Goal: Task Accomplishment & Management: Complete application form

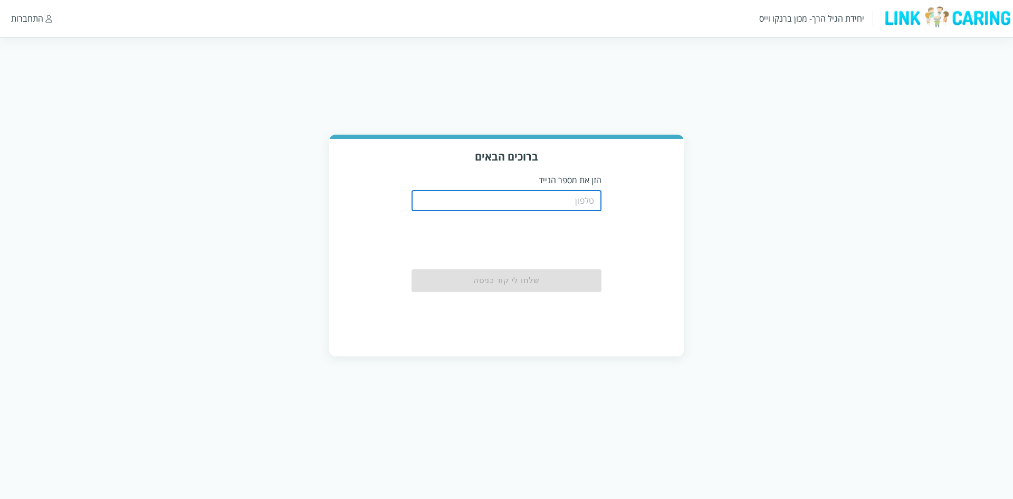
click at [452, 194] on input "tel" at bounding box center [507, 200] width 190 height 21
type input "0587811111"
click at [524, 282] on button "שלחו לי קוד כניסה" at bounding box center [507, 280] width 190 height 23
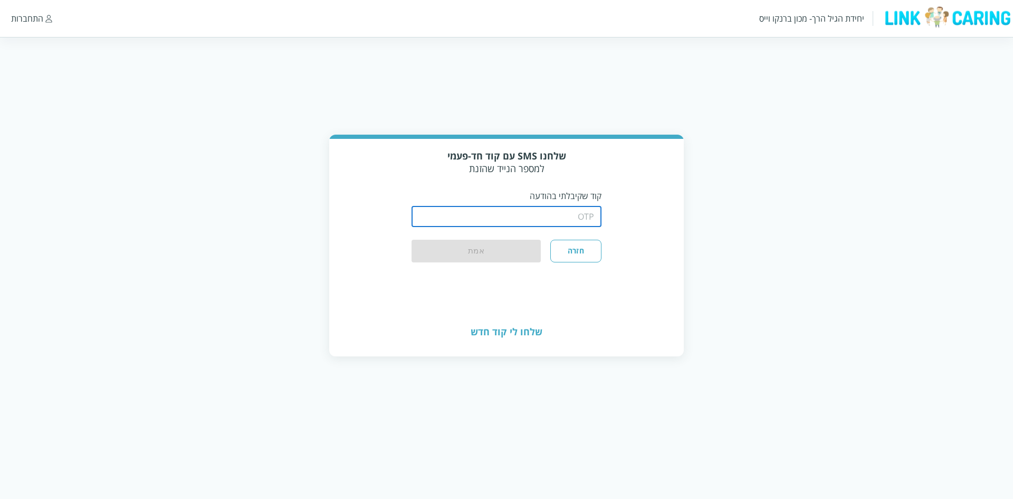
click at [502, 216] on input "string" at bounding box center [507, 216] width 190 height 21
type input "1234"
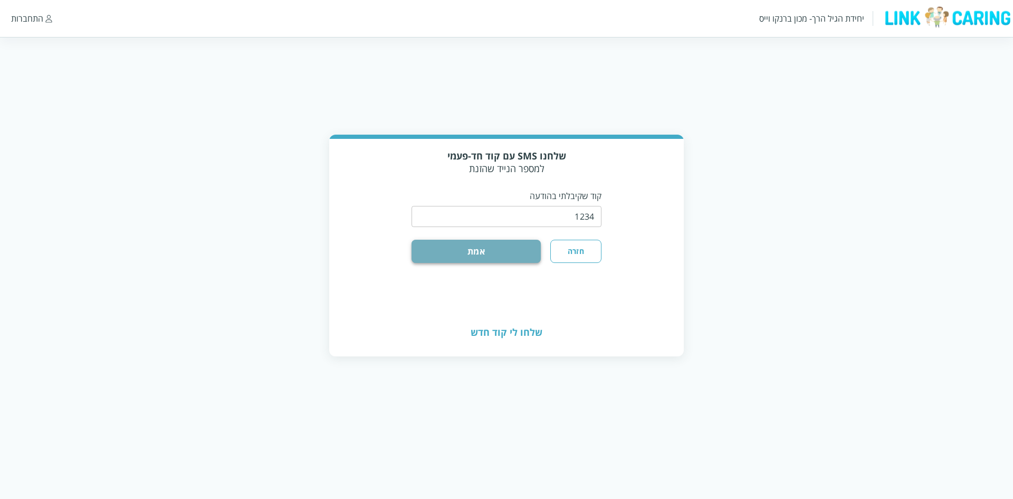
click at [475, 250] on button "אמת" at bounding box center [476, 251] width 129 height 23
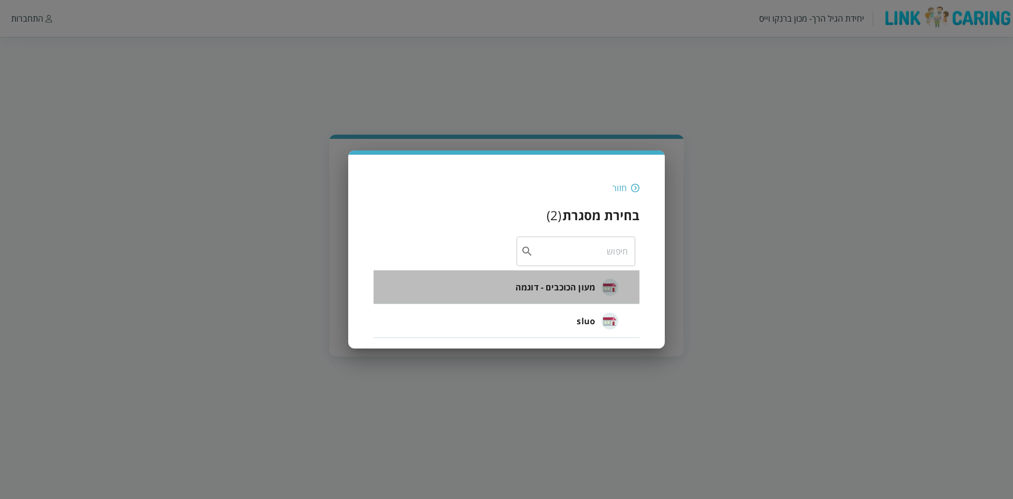
click at [562, 284] on span "מעון הכוכבים - דוגמה" at bounding box center [556, 287] width 80 height 13
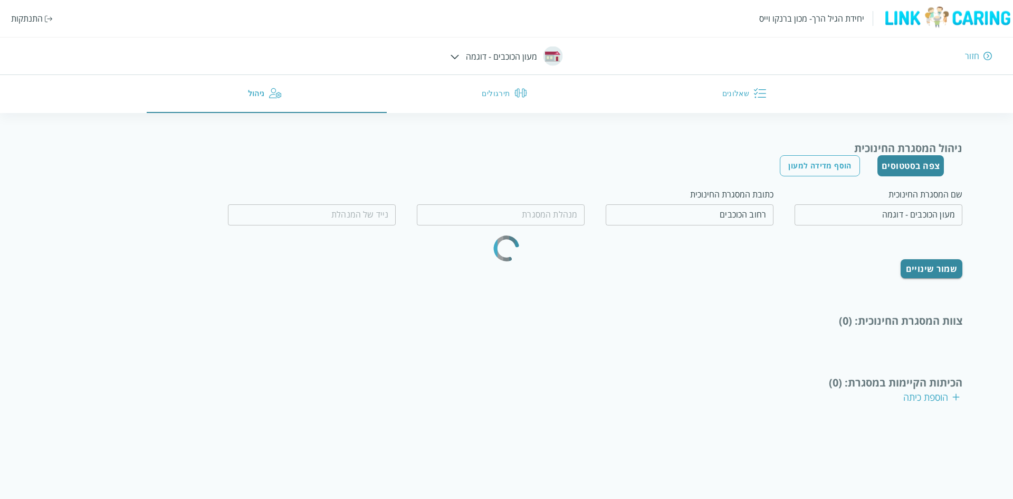
type input "המנהלת הטובה"
type input "0500000000"
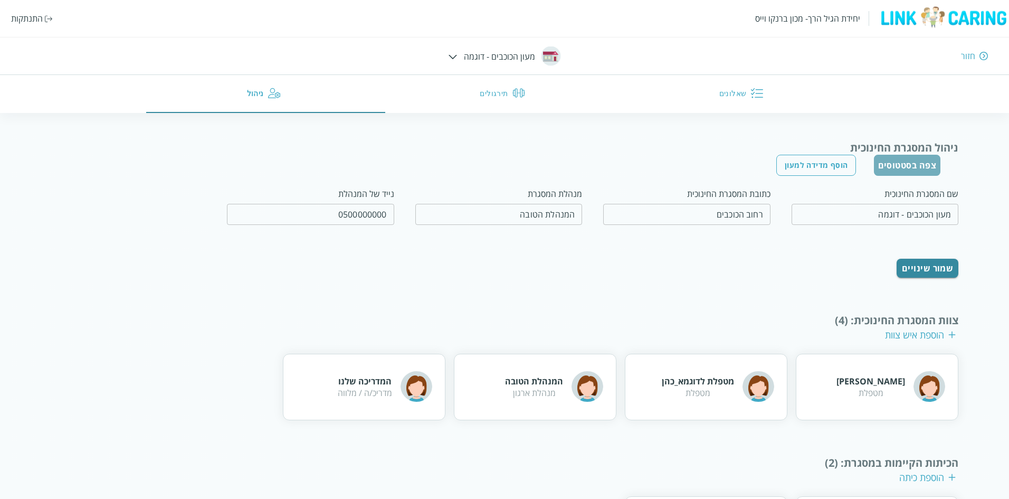
click at [918, 161] on button "צפה בסטטוסים" at bounding box center [907, 165] width 67 height 21
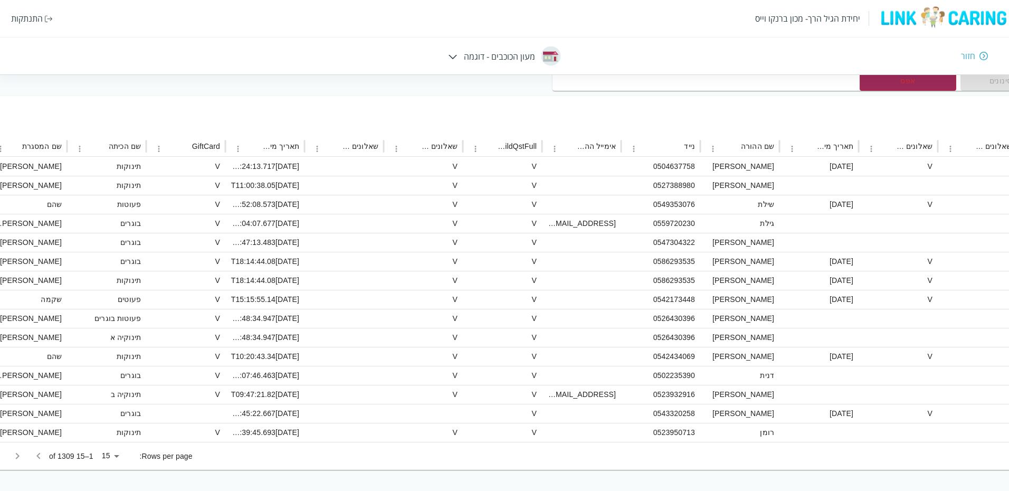
scroll to position [142, -357]
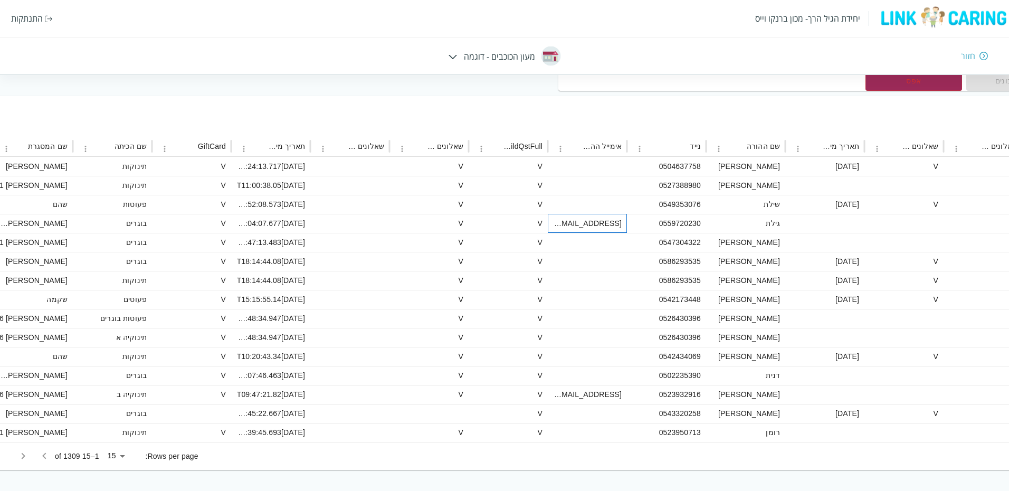
click at [598, 223] on div "gilatgashma@yopmail.com" at bounding box center [587, 223] width 79 height 19
checkbox input "true"
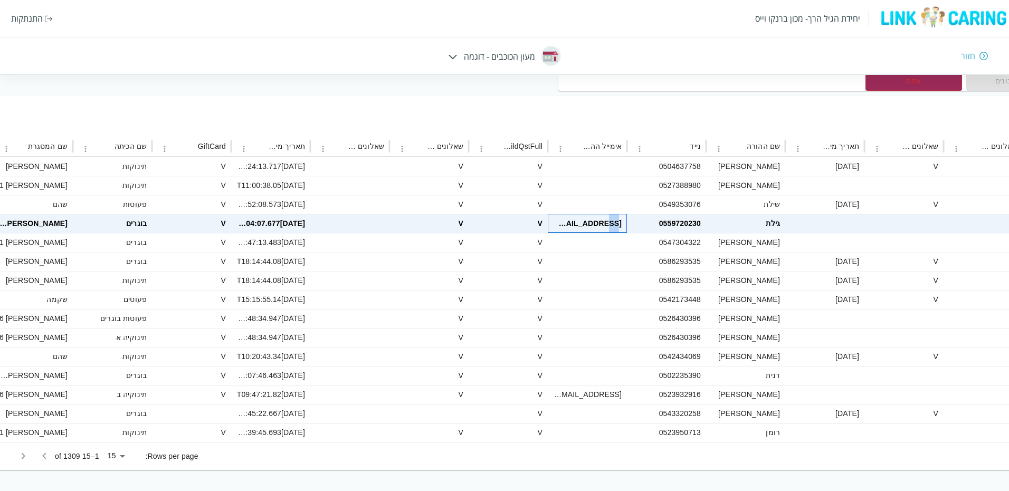
click at [598, 223] on div "gilatgashma@yopmail.com" at bounding box center [587, 223] width 79 height 19
checkbox input "false"
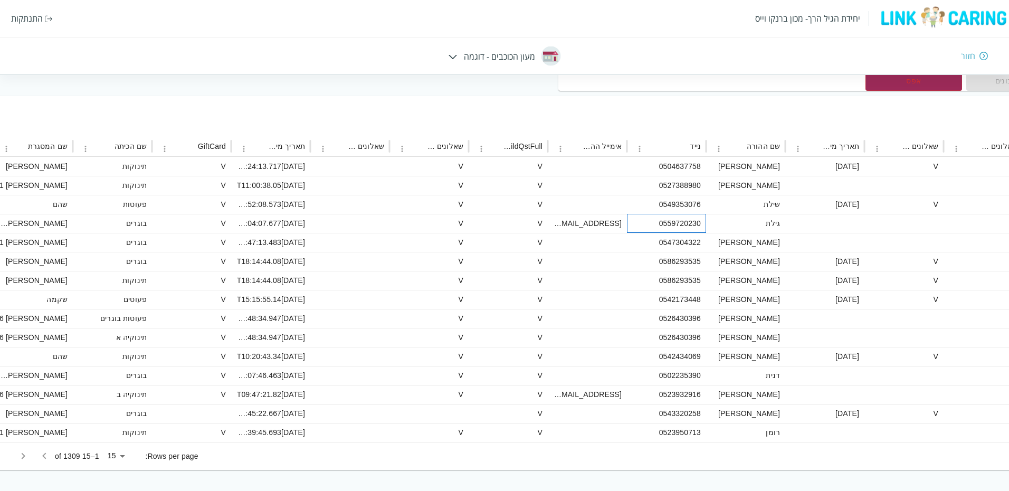
click at [690, 221] on div "0559720230" at bounding box center [666, 223] width 79 height 19
checkbox input "true"
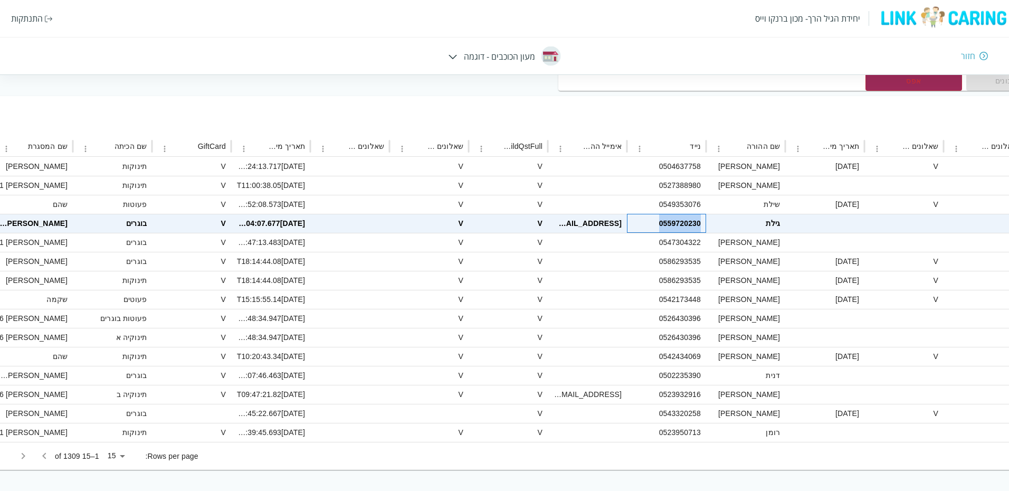
click at [690, 221] on div "0559720230" at bounding box center [666, 223] width 79 height 19
checkbox input "false"
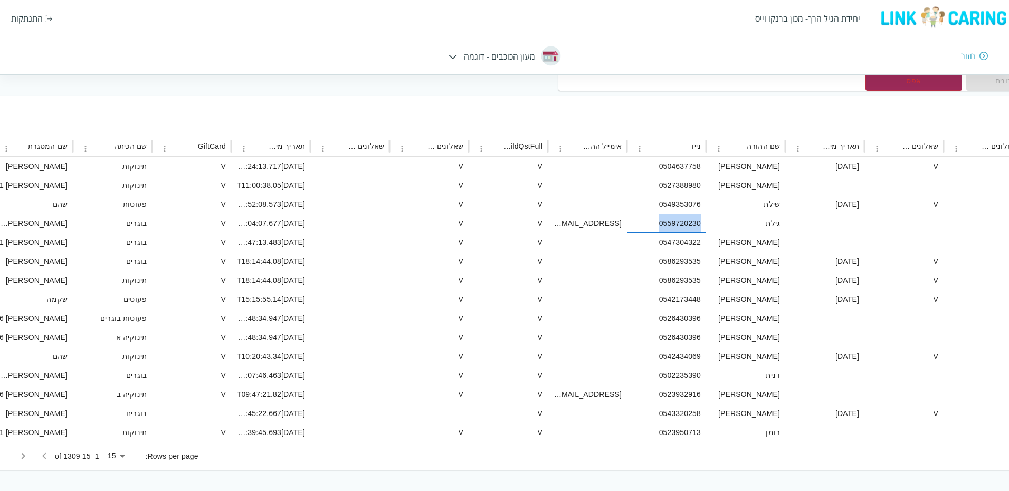
copy div "0559720230"
click at [31, 17] on div "התנתקות" at bounding box center [27, 19] width 32 height 12
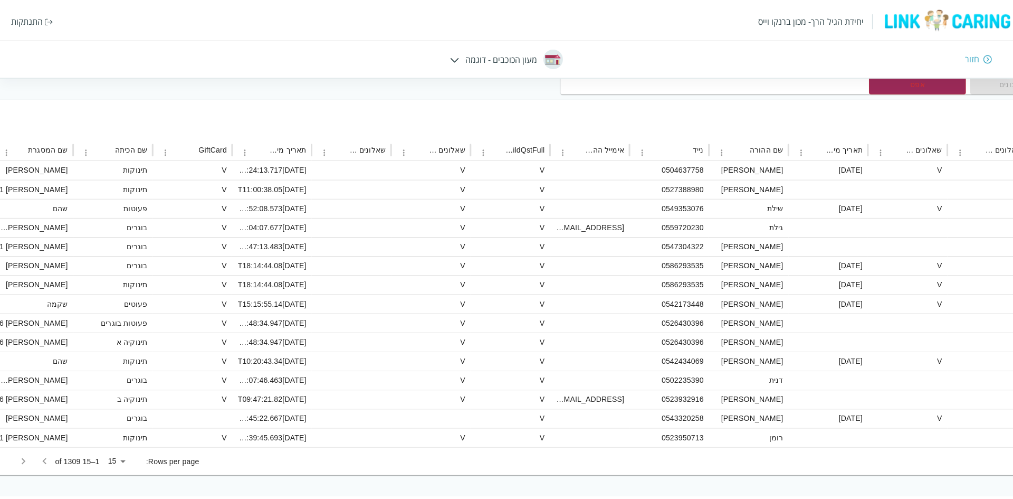
scroll to position [135, -357]
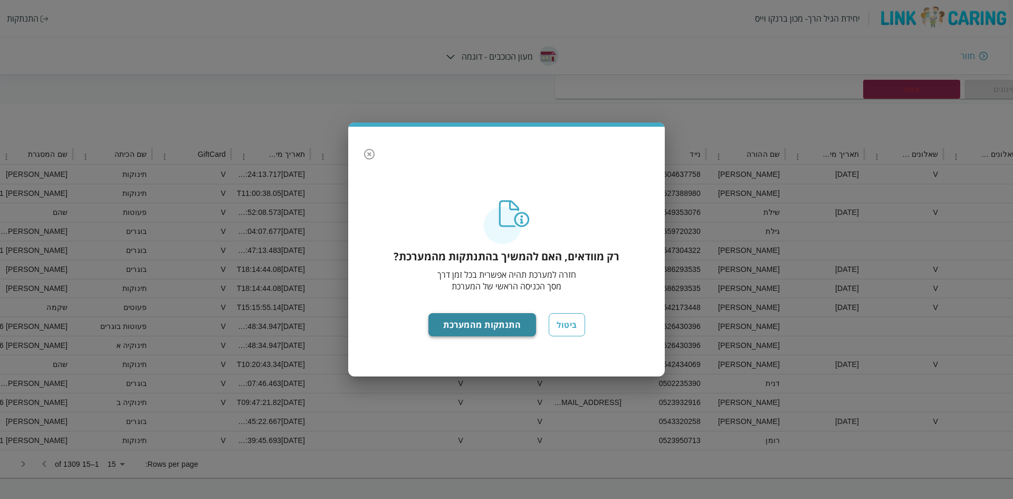
click at [473, 319] on button "התנתקות מהמערכת" at bounding box center [483, 324] width 108 height 23
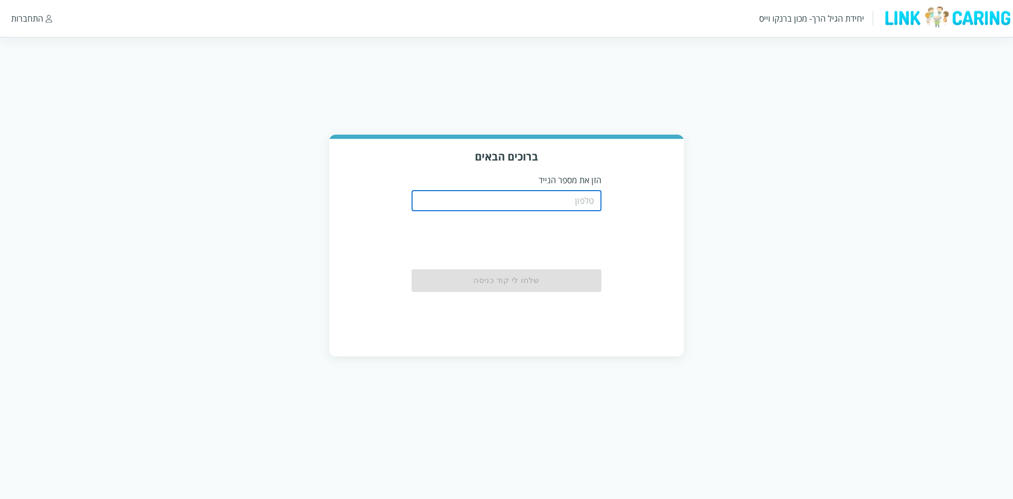
click at [507, 205] on input "tel" at bounding box center [507, 200] width 190 height 21
type input "0559720230"
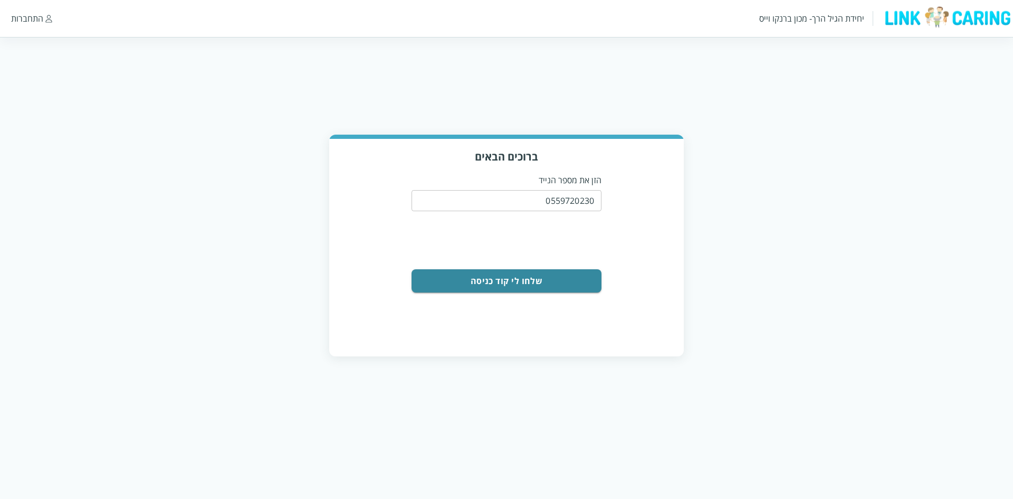
click at [526, 281] on button "שלחו לי קוד כניסה" at bounding box center [507, 280] width 190 height 23
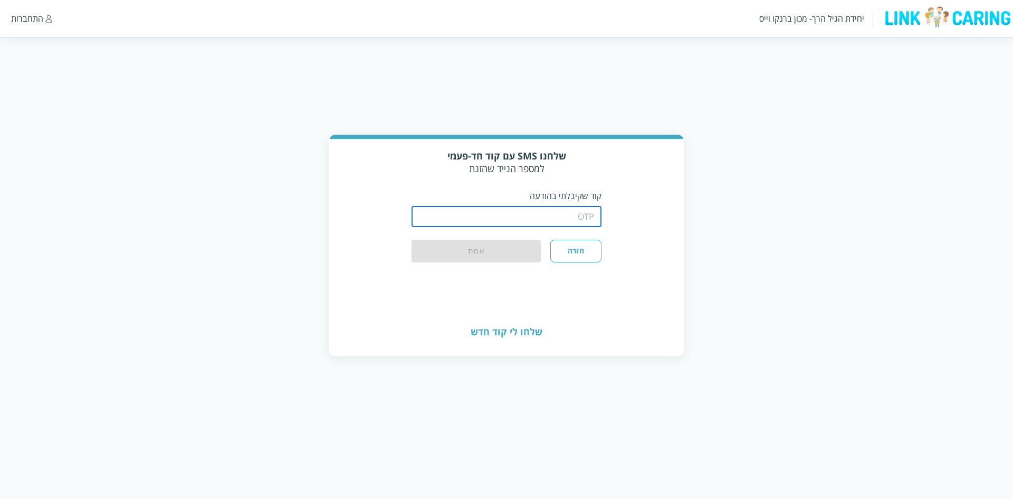
click at [524, 214] on input "string" at bounding box center [507, 216] width 190 height 21
type input "1234"
click at [490, 253] on button "אמת" at bounding box center [476, 251] width 129 height 23
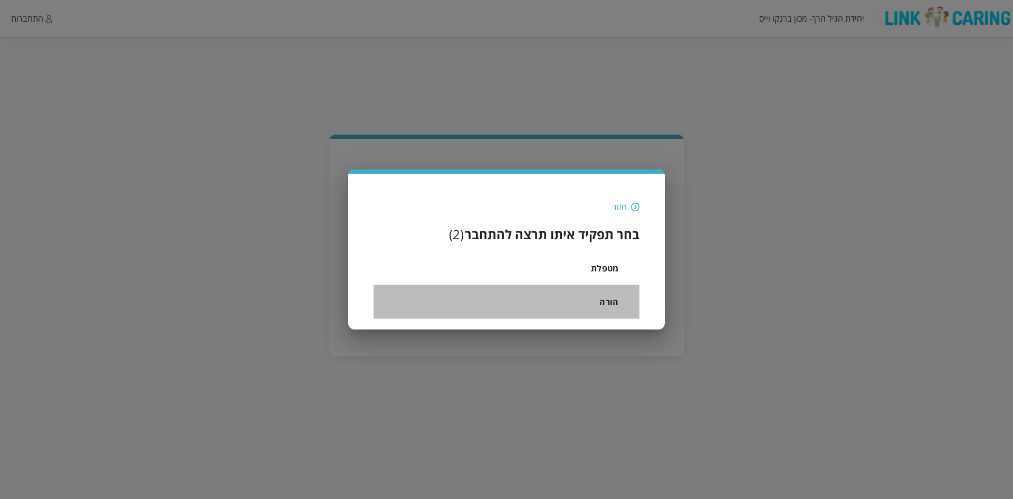
click at [606, 305] on span "הורה" at bounding box center [609, 302] width 19 height 13
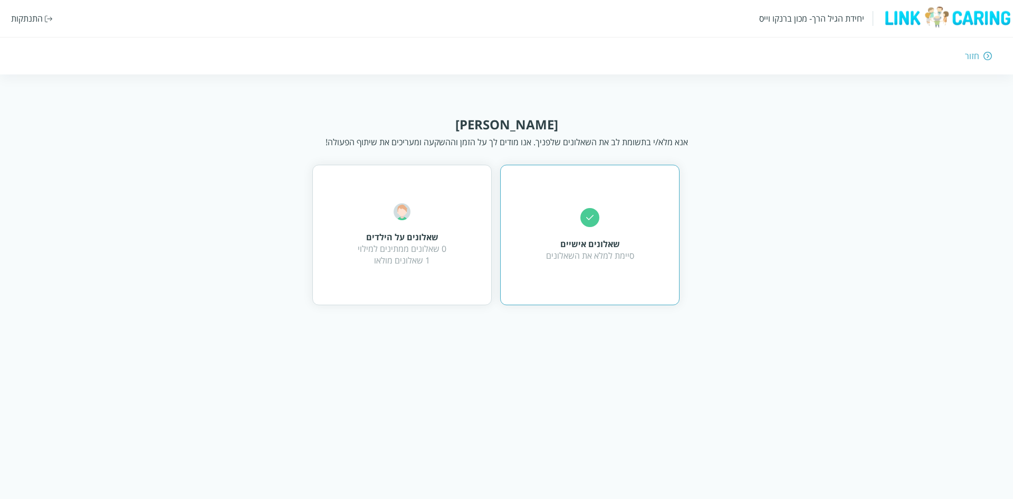
click at [580, 267] on div "שאלונים אישיים סיימת למלא את השאלונים" at bounding box center [589, 235] width 179 height 140
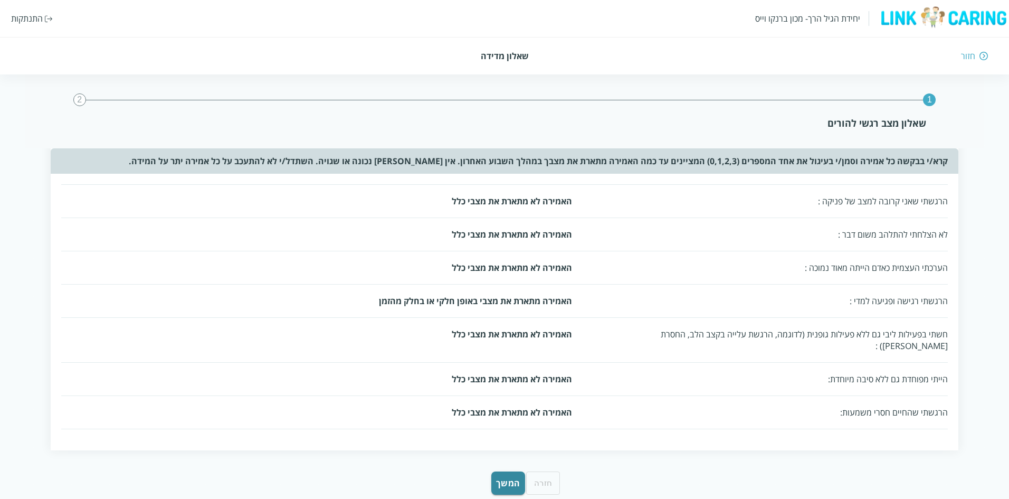
scroll to position [494, 0]
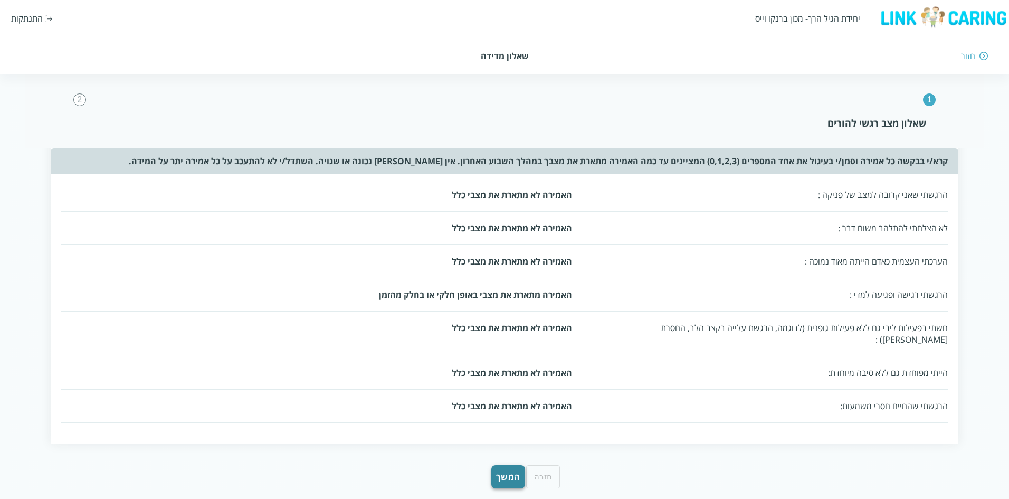
click at [508, 465] on button "המשך" at bounding box center [508, 476] width 34 height 23
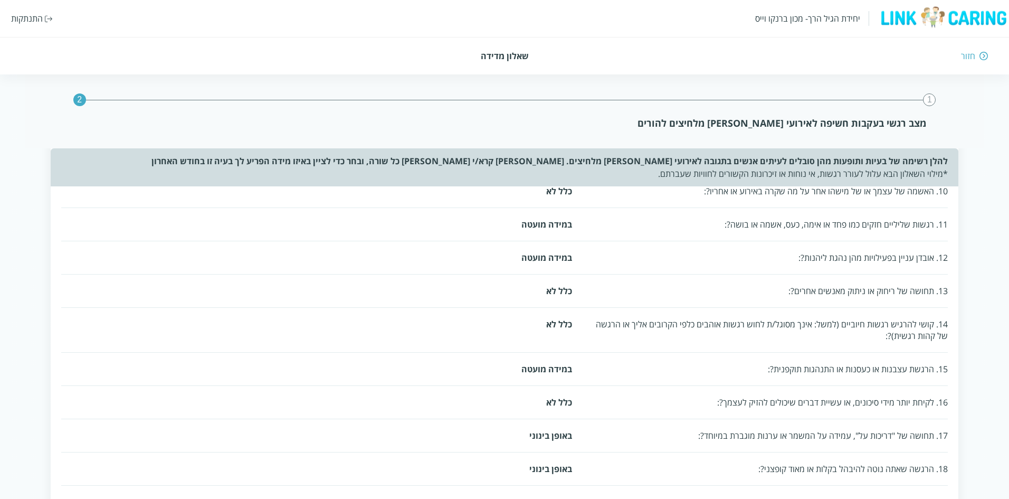
scroll to position [509, 0]
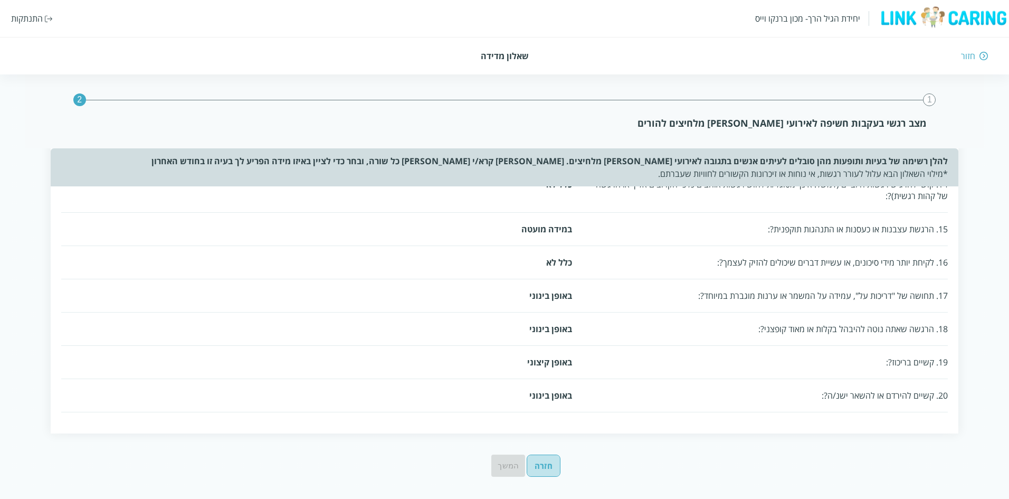
click at [553, 459] on button "חזרה" at bounding box center [544, 465] width 34 height 22
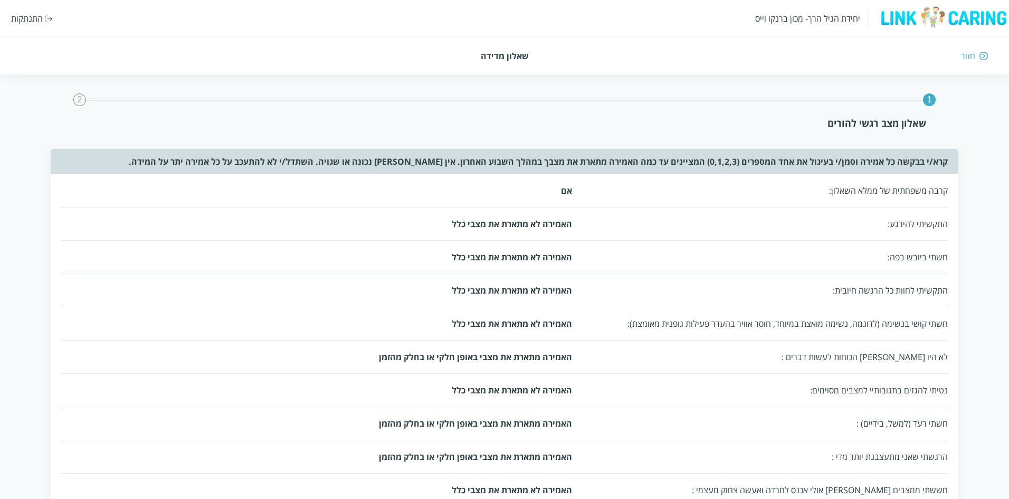
click at [981, 58] on img at bounding box center [983, 55] width 8 height 9
click at [965, 55] on div "חזור" at bounding box center [968, 56] width 14 height 12
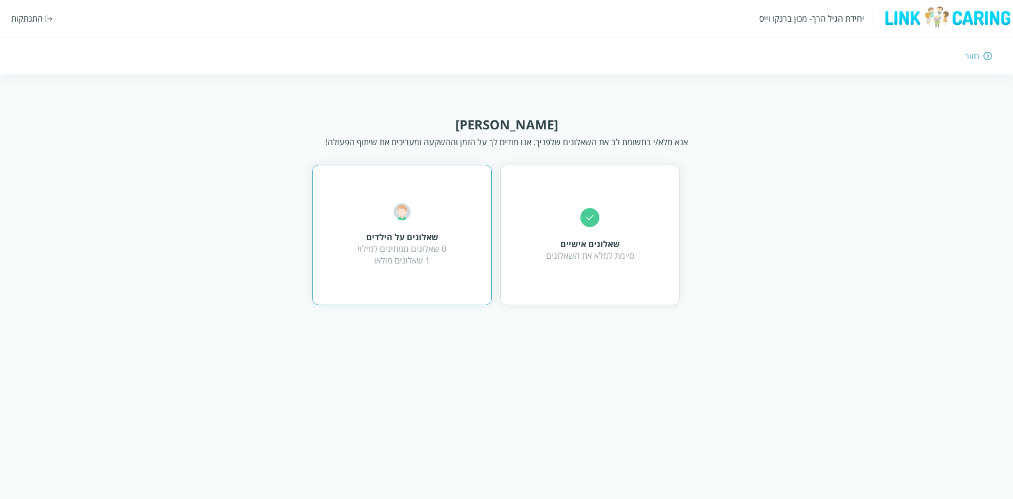
click at [381, 222] on div "שאלונים על הילדים 0 שאלונים ממתינים למילוי 1 שאלונים מולאו" at bounding box center [402, 234] width 89 height 63
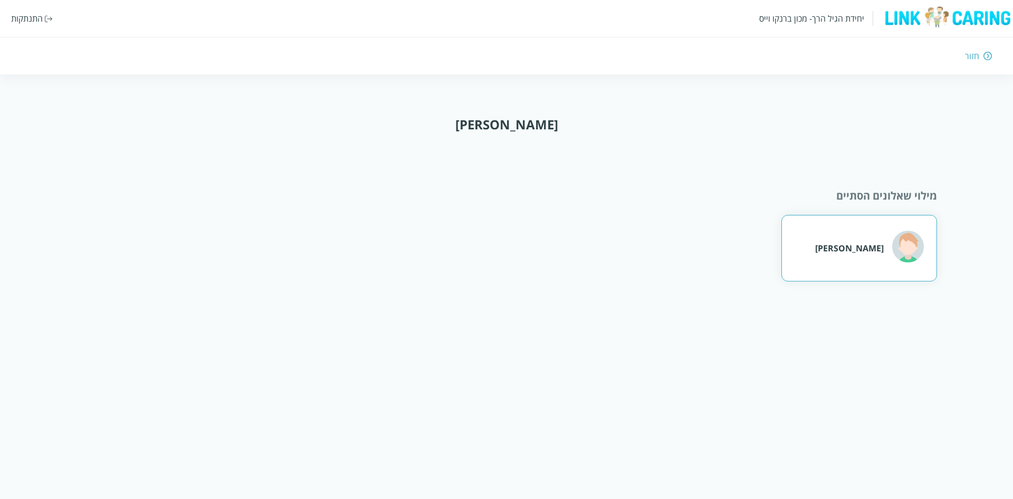
click at [854, 245] on div "[PERSON_NAME]" at bounding box center [849, 248] width 69 height 12
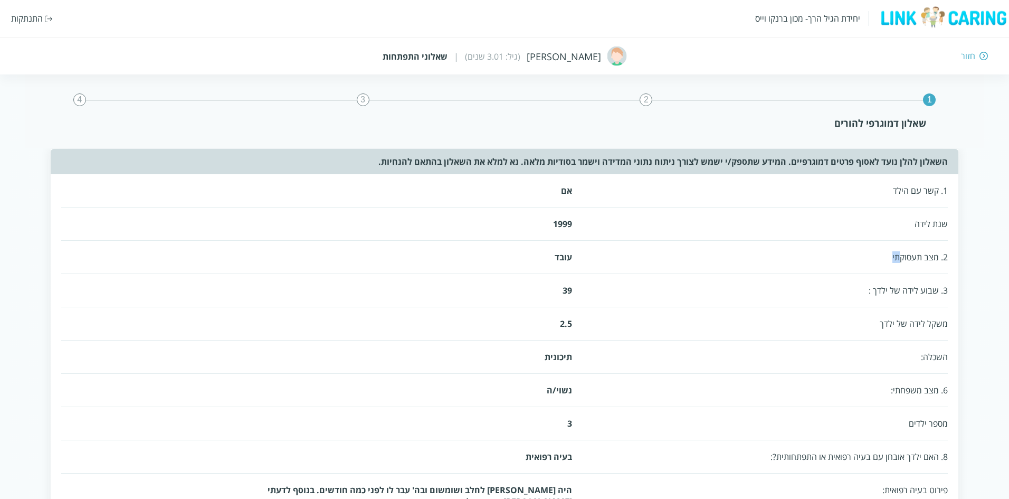
drag, startPoint x: 901, startPoint y: 259, endPoint x: 789, endPoint y: 266, distance: 112.6
click at [789, 266] on div "2. מצב תעסוקתי עובד" at bounding box center [504, 257] width 887 height 33
